Goal: Task Accomplishment & Management: Manage account settings

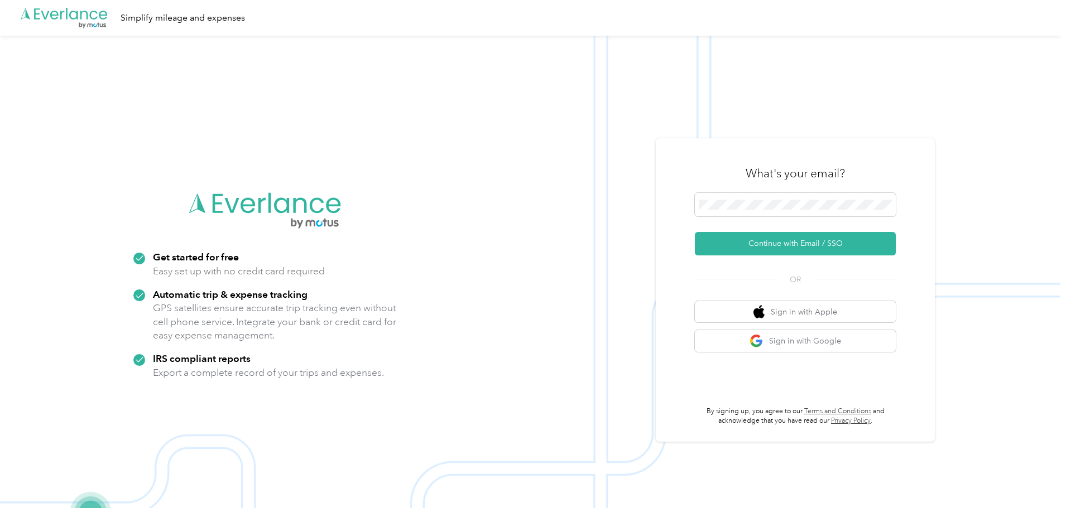
click at [811, 218] on div at bounding box center [795, 206] width 201 height 27
click at [695, 232] on button "Continue with Email / SSO" at bounding box center [795, 243] width 201 height 23
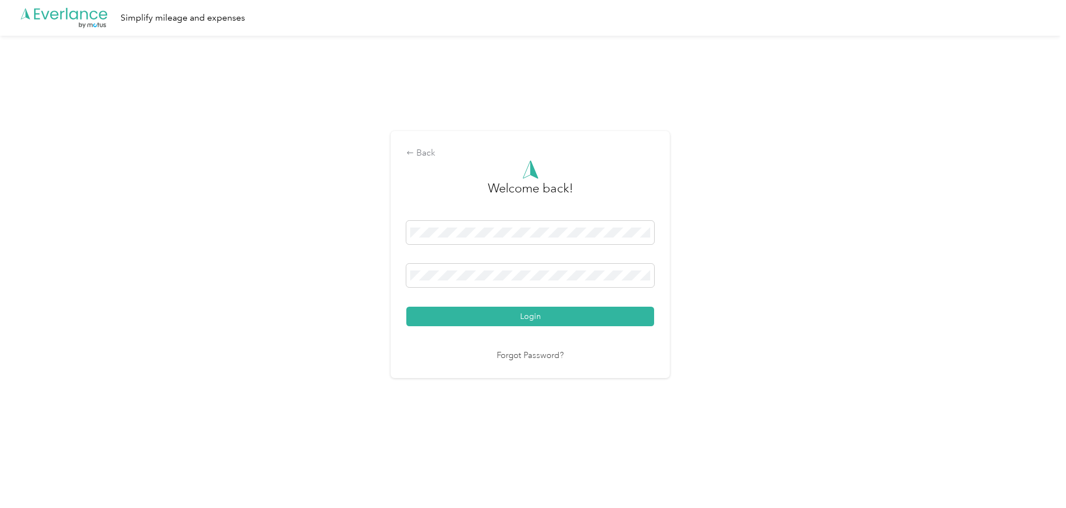
click at [406, 307] on button "Login" at bounding box center [530, 317] width 248 height 20
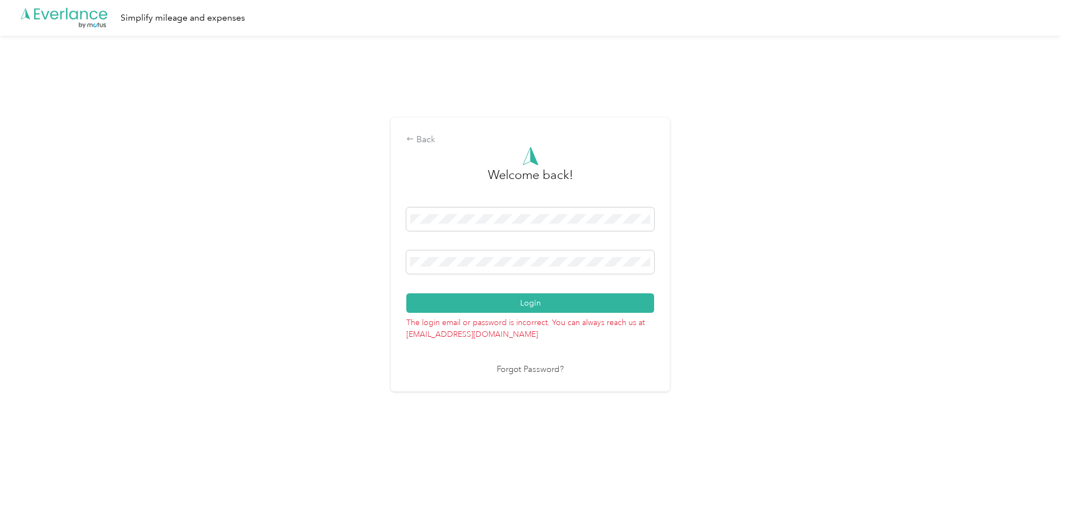
click at [406, 293] on button "Login" at bounding box center [530, 303] width 248 height 20
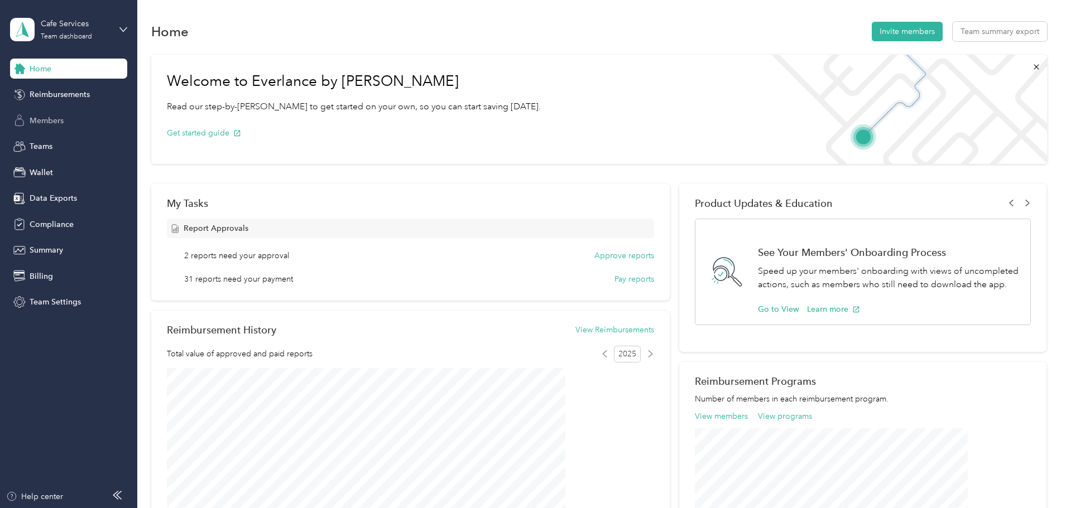
click at [71, 122] on div "Members" at bounding box center [68, 120] width 117 height 20
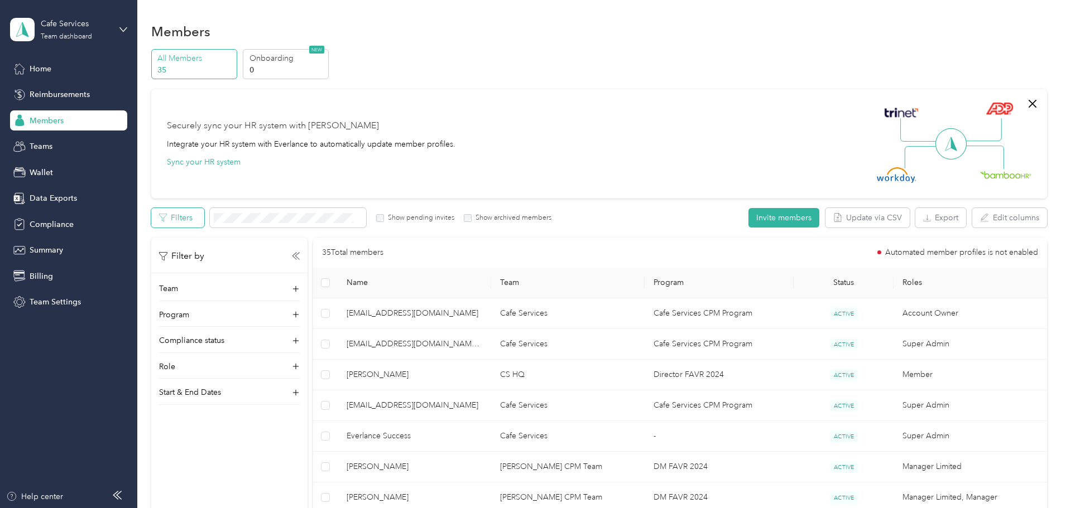
click at [204, 213] on button "Filters" at bounding box center [177, 218] width 53 height 20
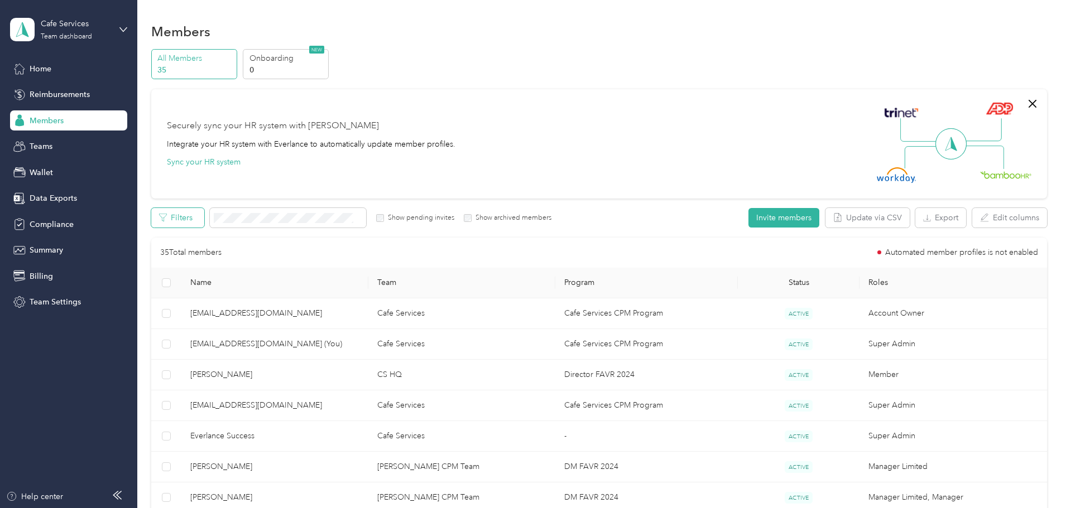
click at [204, 219] on button "Filters" at bounding box center [177, 218] width 53 height 20
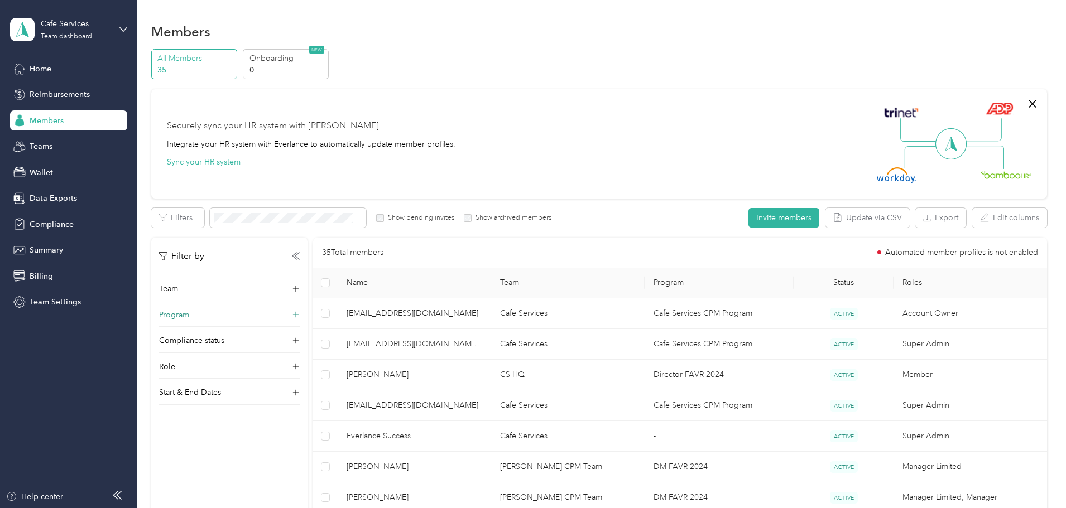
click at [265, 319] on div "Program" at bounding box center [229, 318] width 141 height 18
click at [257, 386] on div "Role" at bounding box center [229, 389] width 141 height 18
click at [224, 364] on p "Compliance status" at bounding box center [191, 360] width 65 height 12
click at [278, 431] on span "DM FAVR 2024 (FAVR)" at bounding box center [281, 428] width 80 height 9
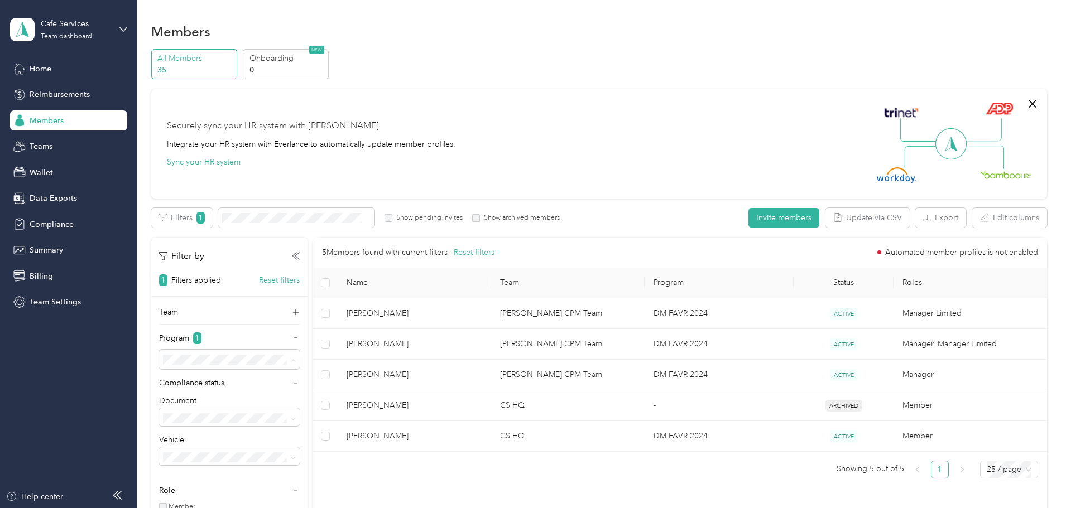
click at [296, 321] on li "Executive FAVR 2024 (FAVR)" at bounding box center [303, 320] width 141 height 20
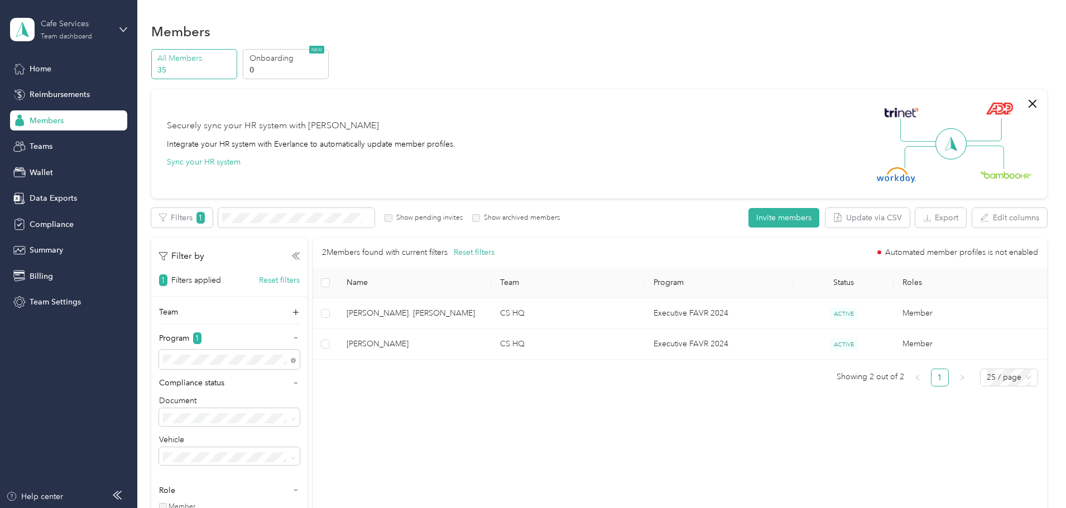
click at [85, 29] on div "Cafe Services" at bounding box center [76, 24] width 70 height 12
click at [68, 136] on div "Log out" at bounding box center [127, 143] width 219 height 20
